Goal: Find specific page/section: Find specific page/section

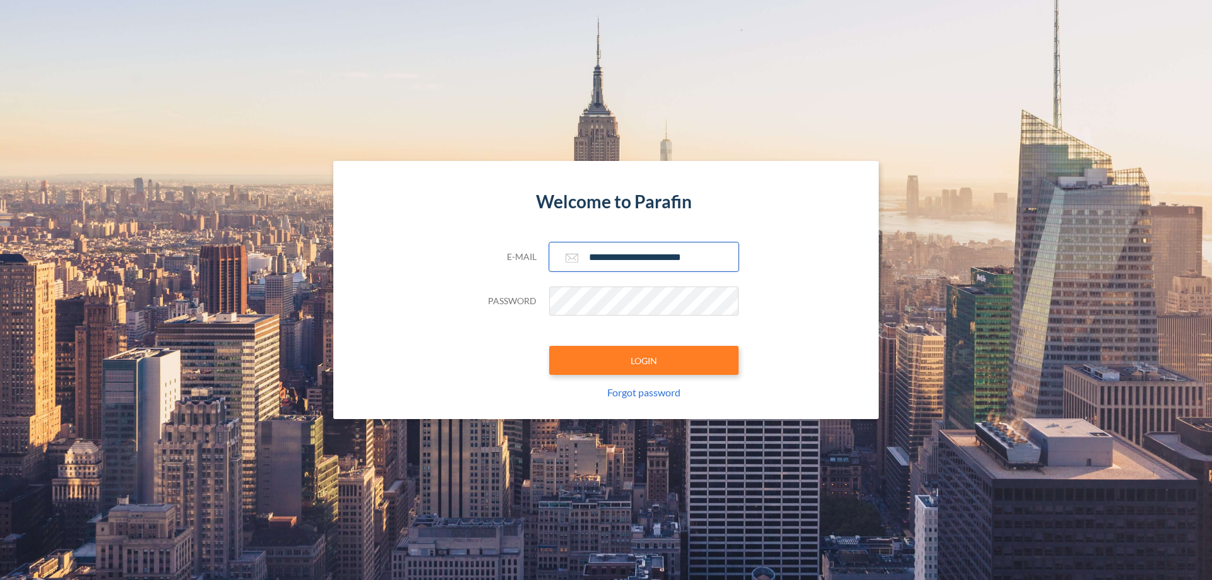
type input "**********"
click at [644, 361] on button "LOGIN" at bounding box center [643, 360] width 189 height 29
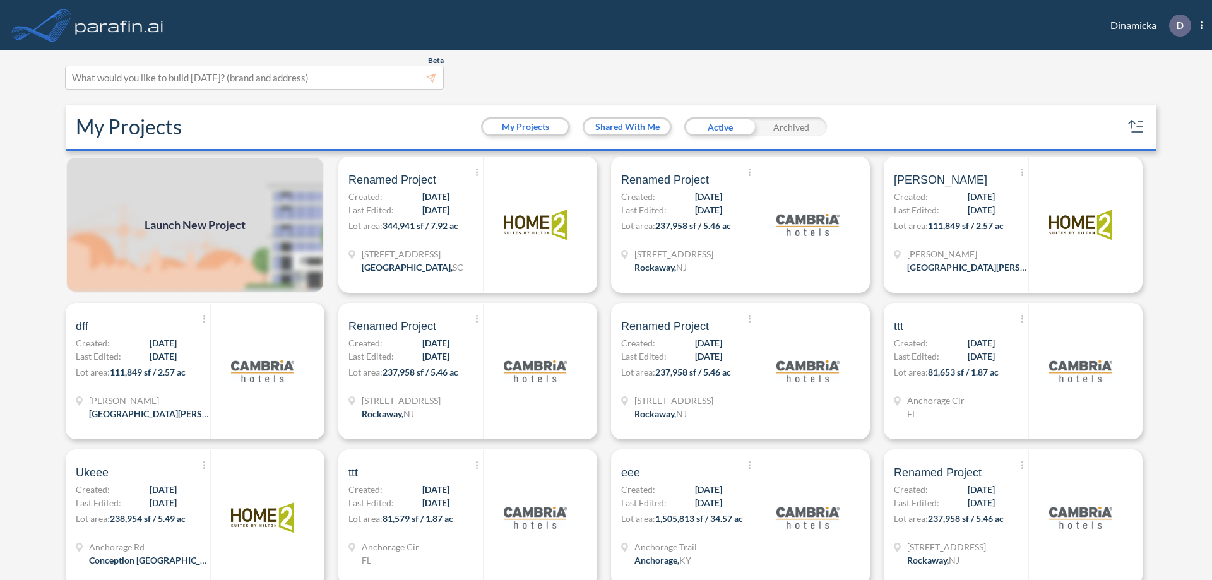
scroll to position [3, 0]
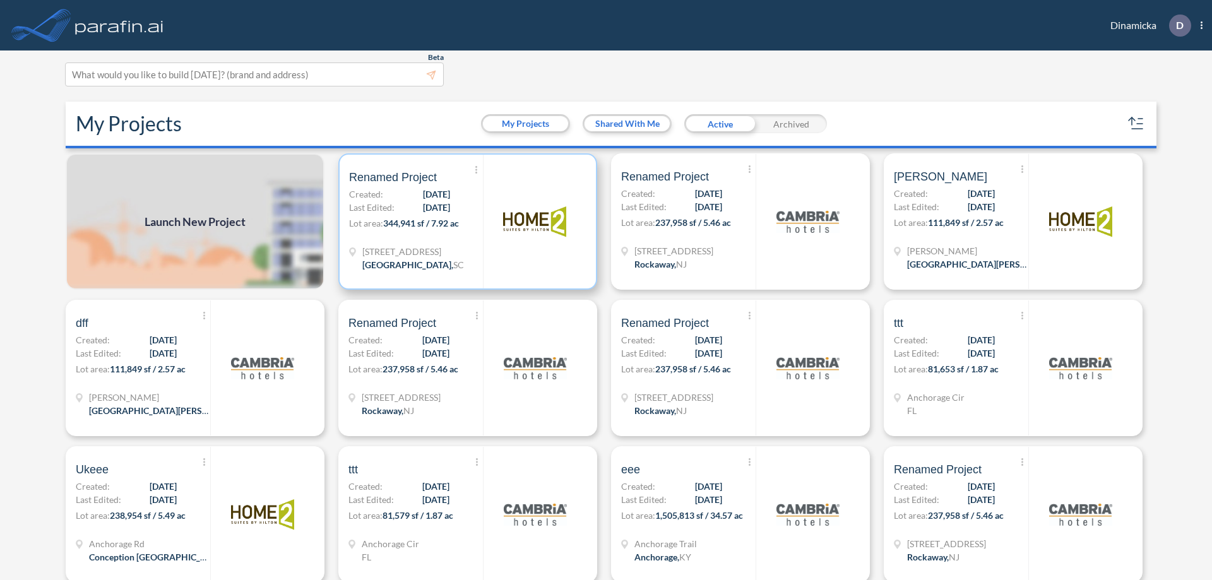
click at [465, 222] on p "Lot area: 344,941 sf / 7.92 ac" at bounding box center [416, 226] width 134 height 18
